Goal: Transaction & Acquisition: Purchase product/service

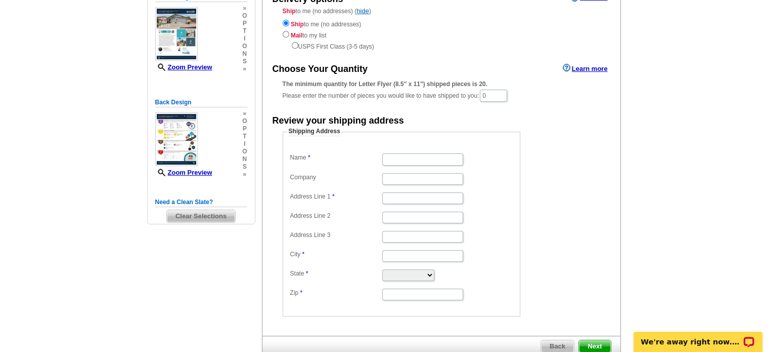
scroll to position [128, 0]
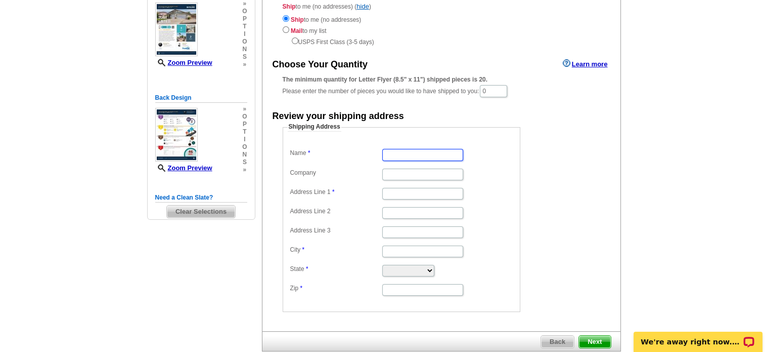
click at [425, 152] on input "Name" at bounding box center [422, 155] width 81 height 12
type input "d"
type input "A"
type input "Michael Crewse"
type input "29628 Olympic Valley Dr"
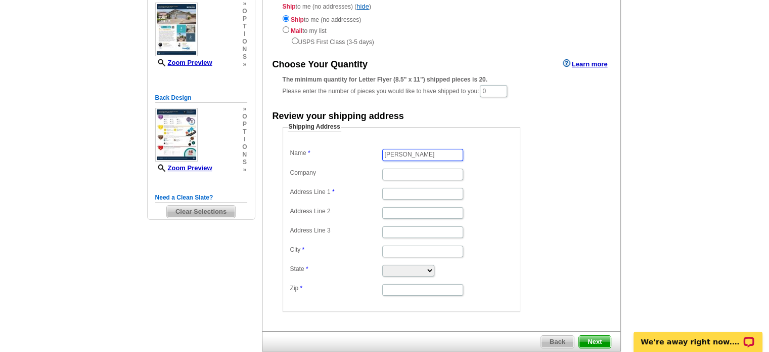
type input "Menifee"
select select "CA"
type input "92586"
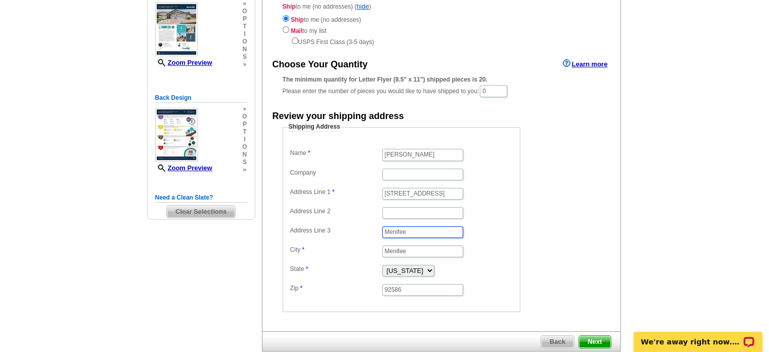
click at [418, 229] on input "Menifee" at bounding box center [422, 232] width 81 height 12
click at [601, 337] on span "Next" at bounding box center [594, 341] width 31 height 12
click at [507, 91] on input "0" at bounding box center [493, 91] width 27 height 12
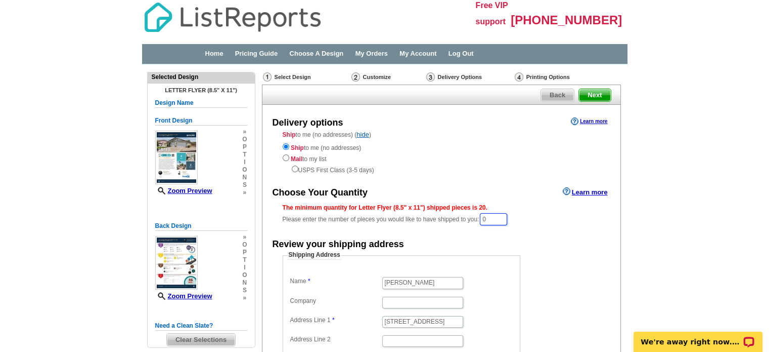
click at [503, 219] on input "0" at bounding box center [493, 219] width 27 height 12
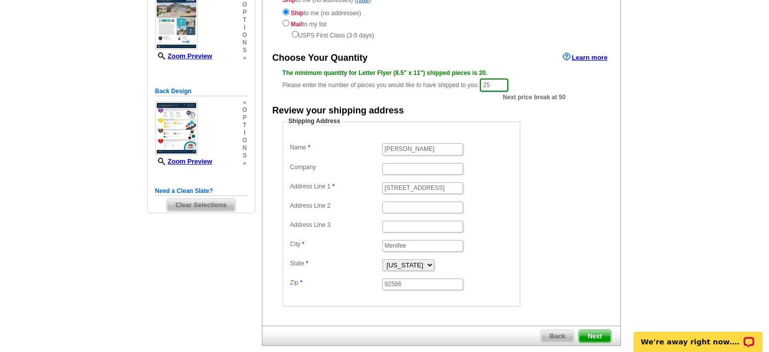
scroll to position [186, 0]
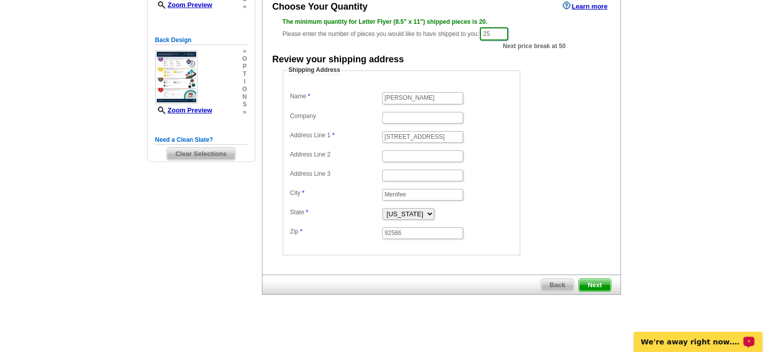
type input "25"
click at [598, 279] on span "Next" at bounding box center [594, 285] width 31 height 12
click at [592, 283] on span "Next" at bounding box center [594, 285] width 31 height 12
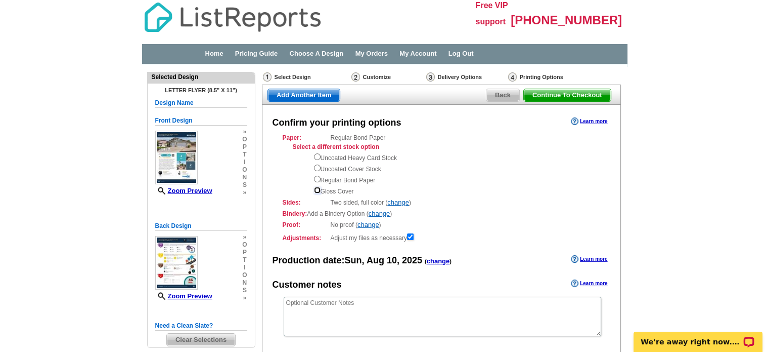
click at [317, 192] on input "radio" at bounding box center [317, 190] width 7 height 7
radio input "true"
